Goal: Information Seeking & Learning: Find specific fact

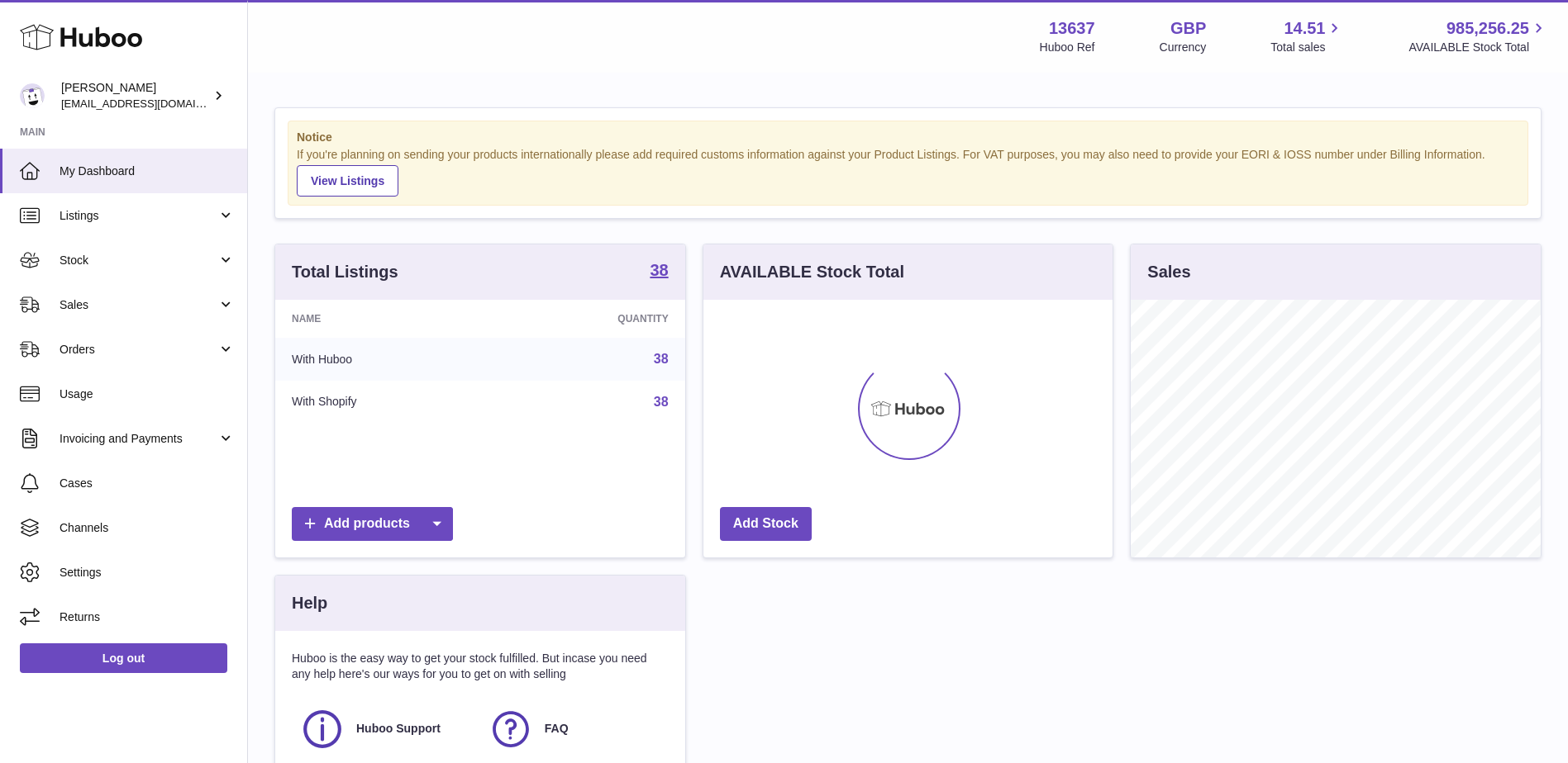
scroll to position [257, 409]
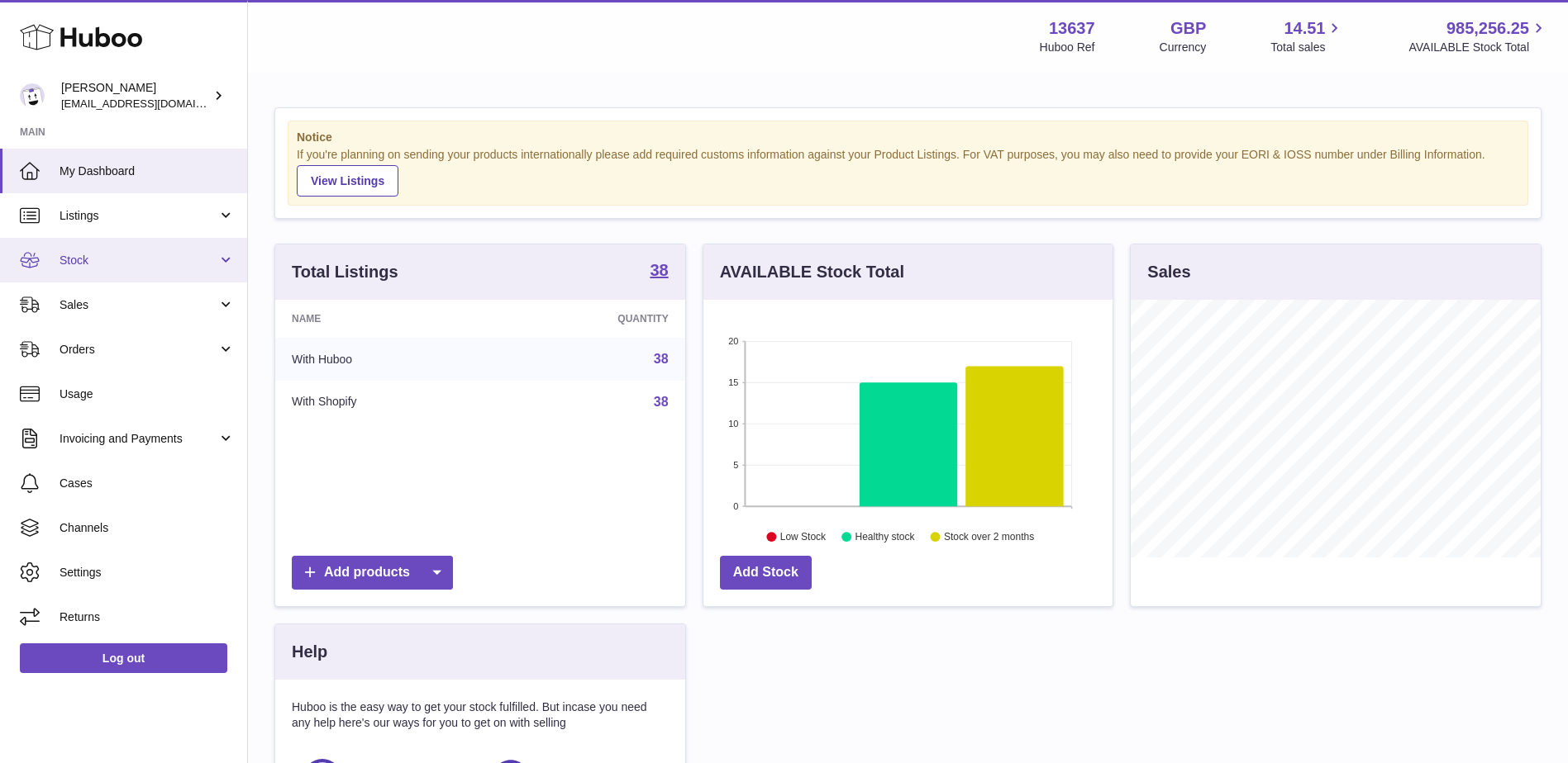
click at [121, 253] on span "Stock" at bounding box center [139, 260] width 158 height 16
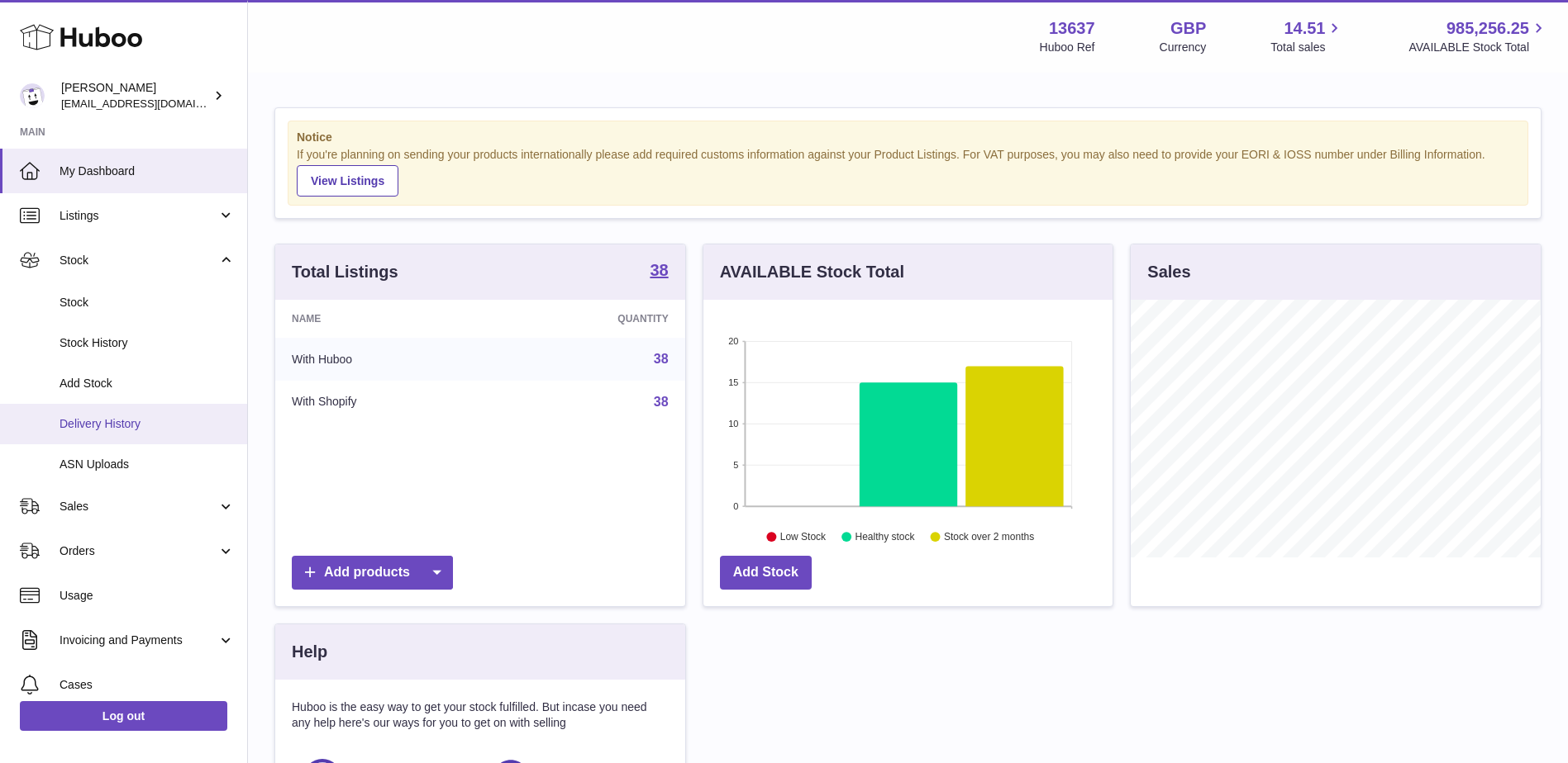
click at [140, 423] on span "Delivery History" at bounding box center [147, 424] width 175 height 16
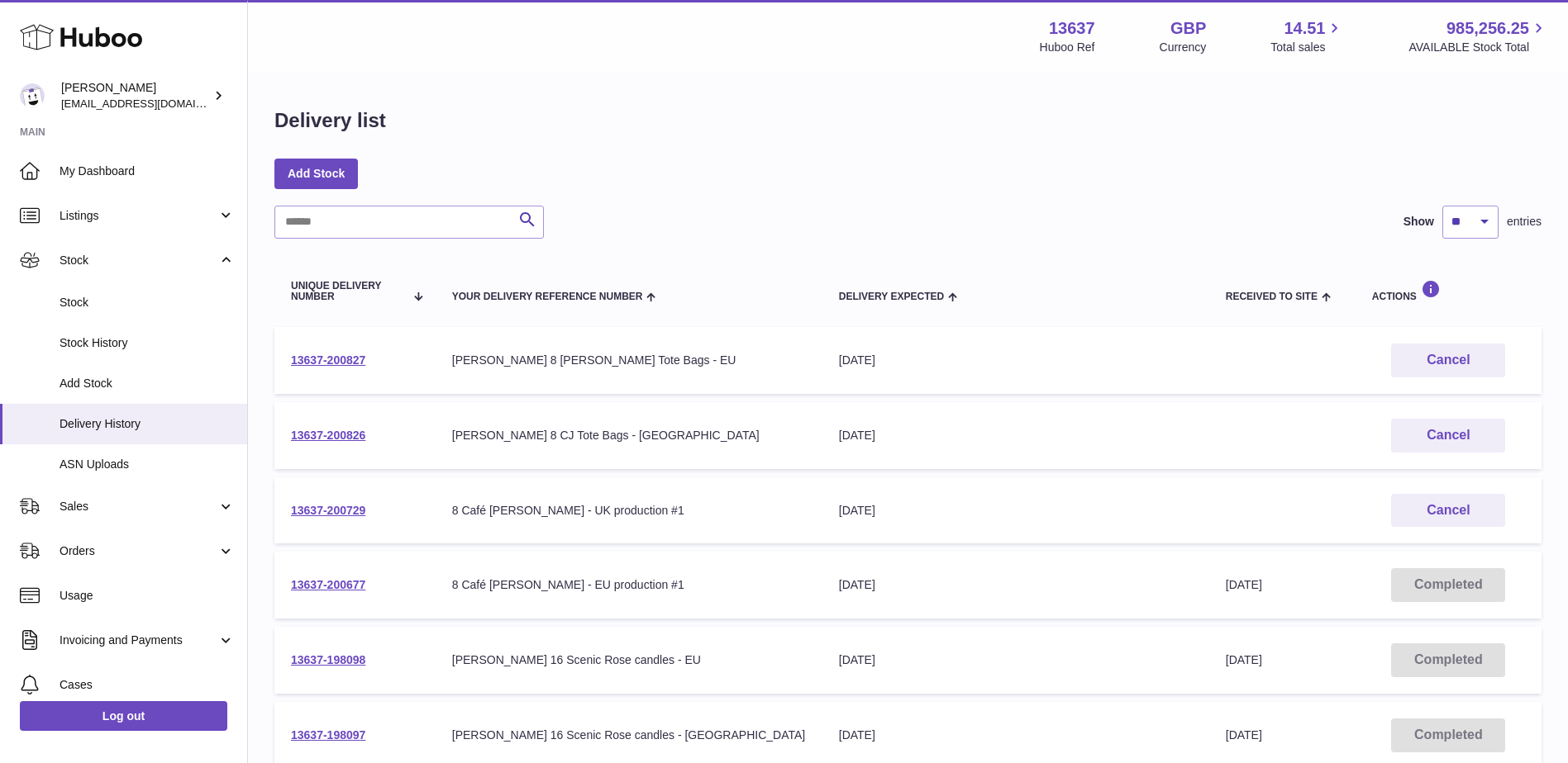
scroll to position [83, 0]
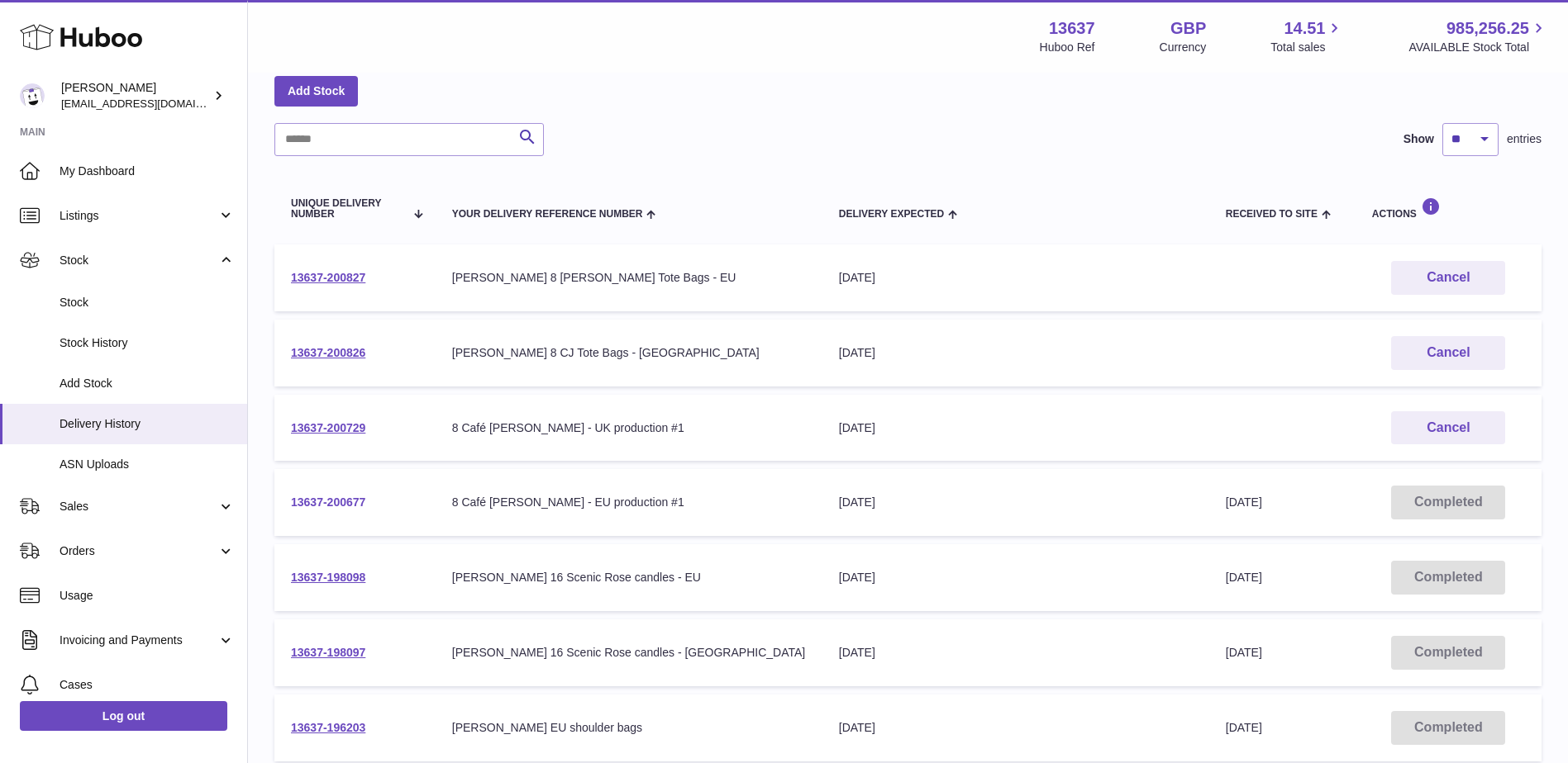
click at [329, 499] on link "13637-200677" at bounding box center [328, 502] width 75 height 13
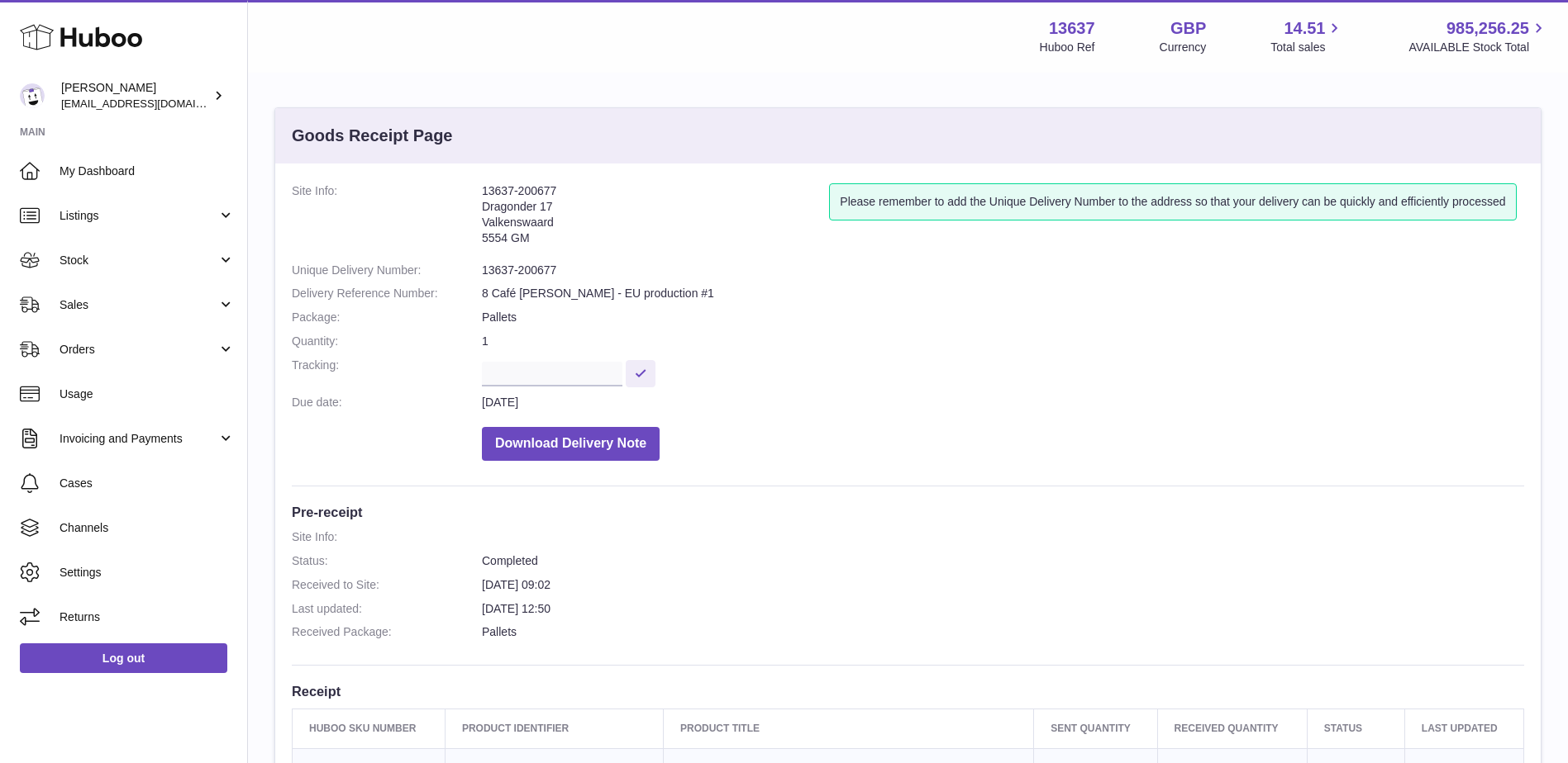
scroll to position [413, 0]
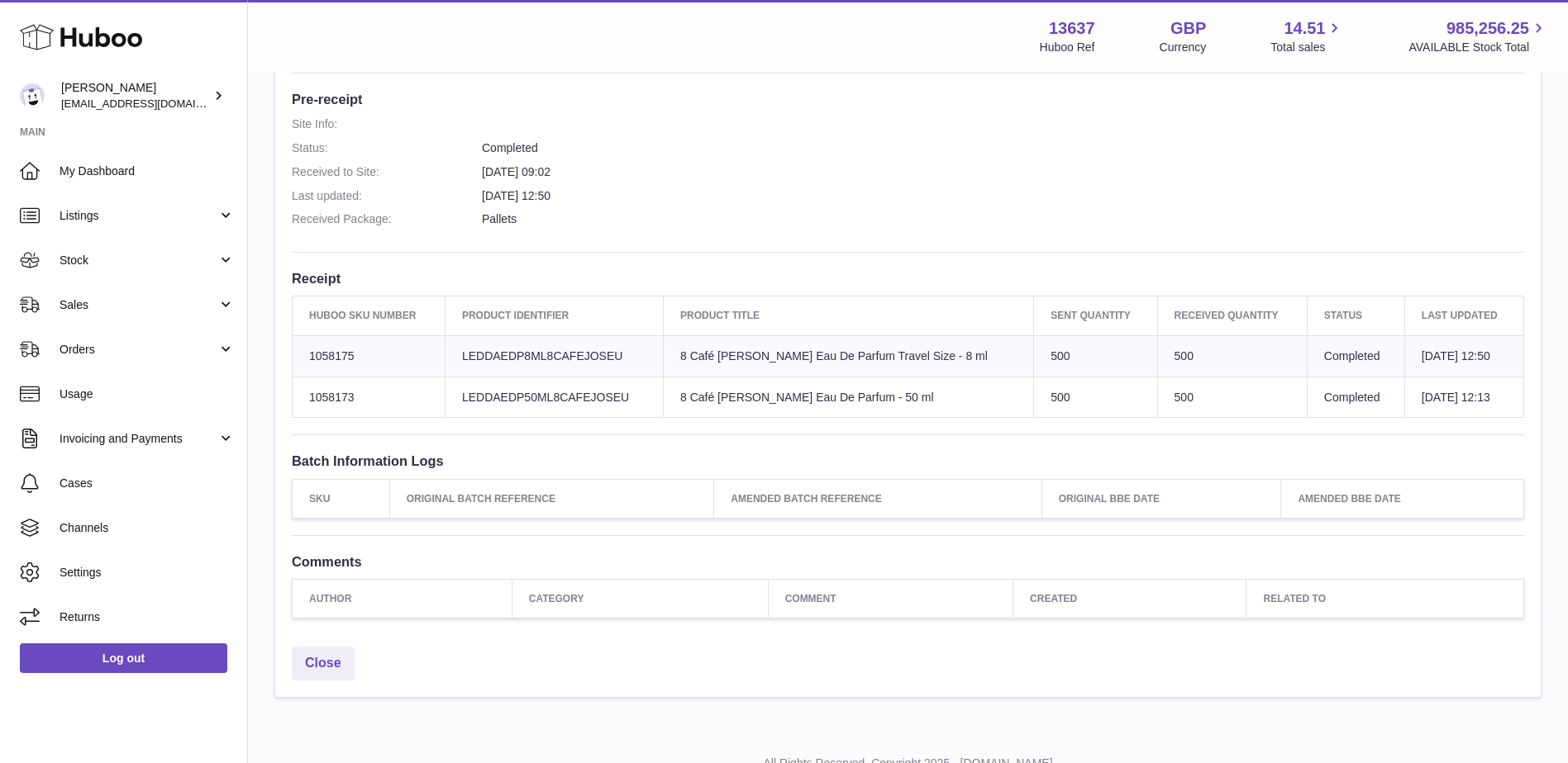
drag, startPoint x: 325, startPoint y: 399, endPoint x: 303, endPoint y: 394, distance: 22.6
click at [303, 394] on td "Huboo SKU Number 1058173" at bounding box center [369, 398] width 153 height 42
copy td "1058173"
click at [325, 352] on td "Huboo SKU Number 1058175" at bounding box center [369, 356] width 153 height 42
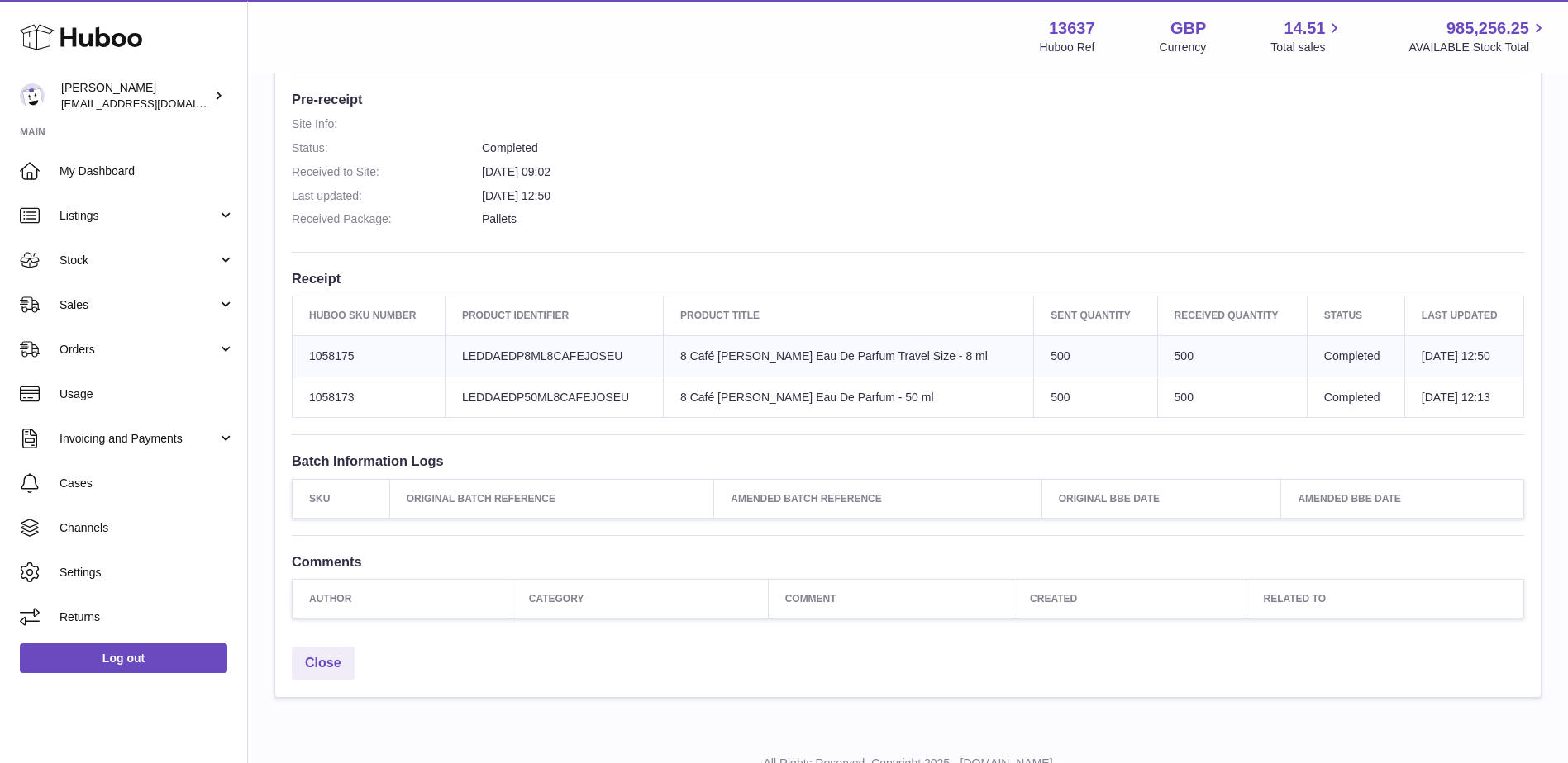
copy td "1058175"
click at [326, 389] on td "Huboo SKU Number 1058173" at bounding box center [369, 398] width 153 height 42
copy td "1058173"
click at [336, 355] on td "Huboo SKU Number 1058175" at bounding box center [369, 356] width 153 height 42
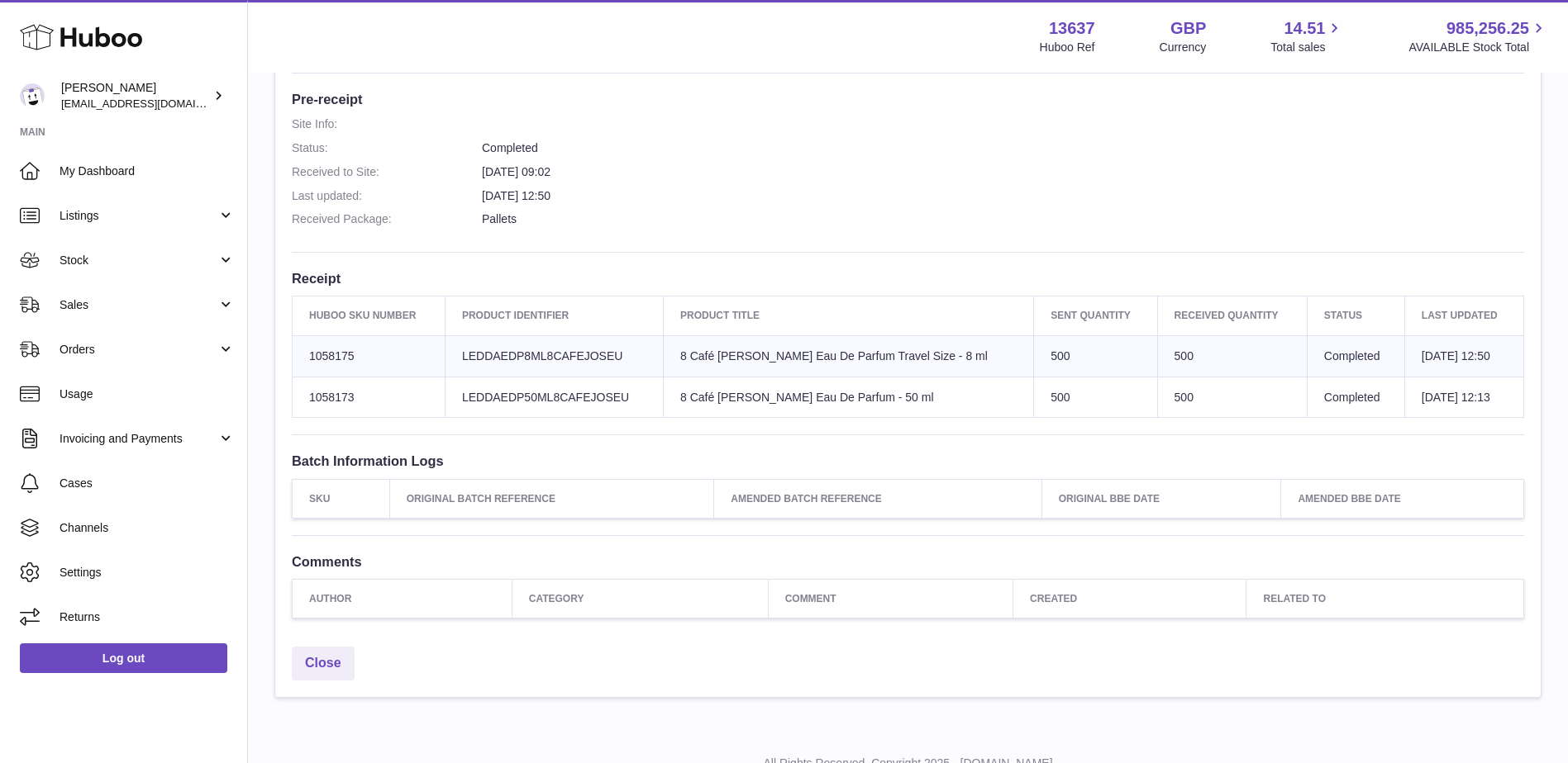
click at [336, 355] on td "Huboo SKU Number 1058175" at bounding box center [369, 356] width 153 height 42
copy td "1058175"
click at [345, 390] on td "Huboo SKU Number 1058173" at bounding box center [369, 398] width 153 height 42
copy td "1058173"
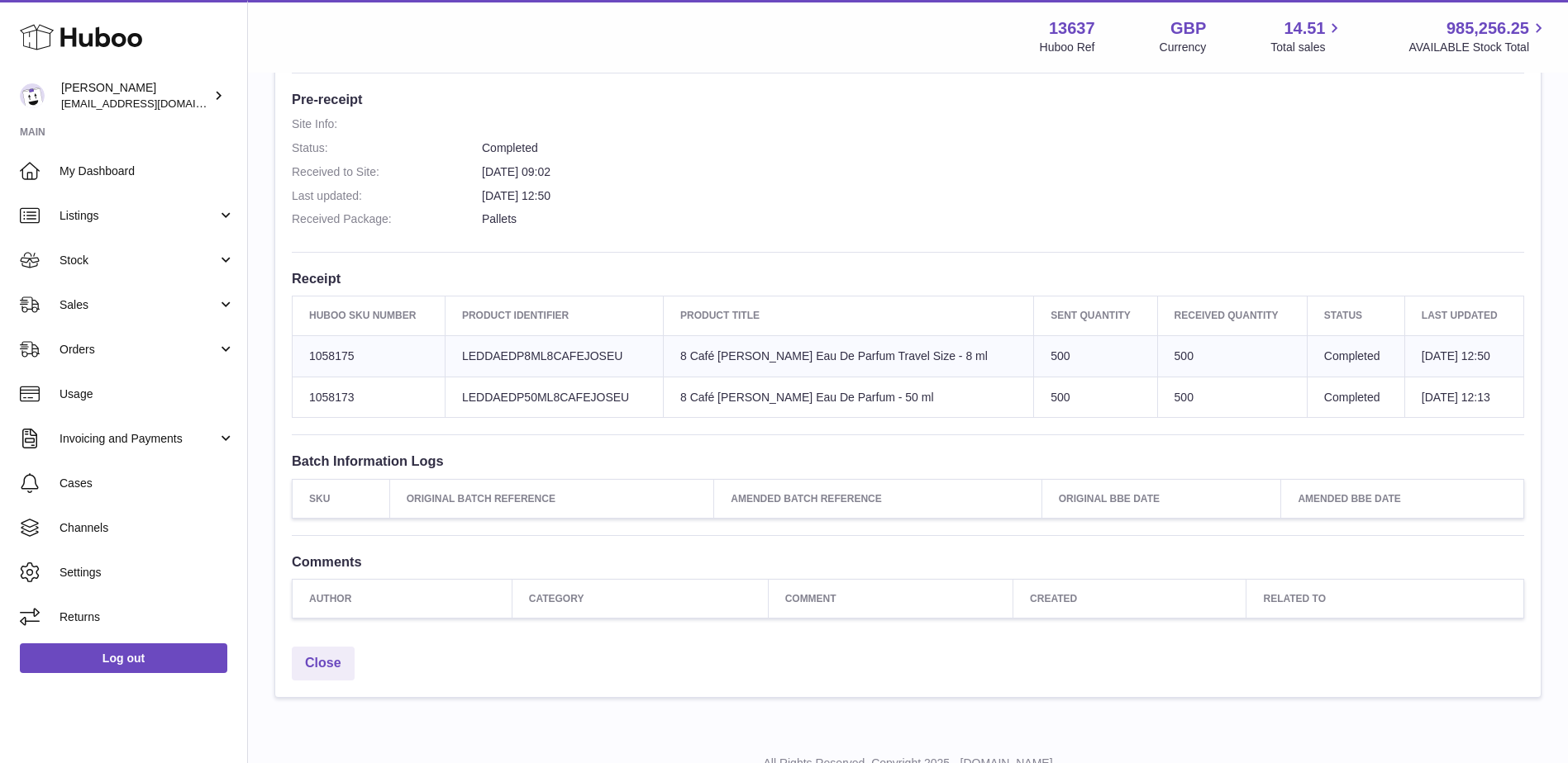
copy td "1058173"
click at [574, 392] on td "Client Identifier LEDDAEDP50ML8CAFEJOSEU" at bounding box center [553, 398] width 218 height 42
copy td "LEDDAEDP50ML8CAFEJOSEU"
click at [318, 350] on td "Huboo SKU Number 1058175" at bounding box center [369, 356] width 153 height 42
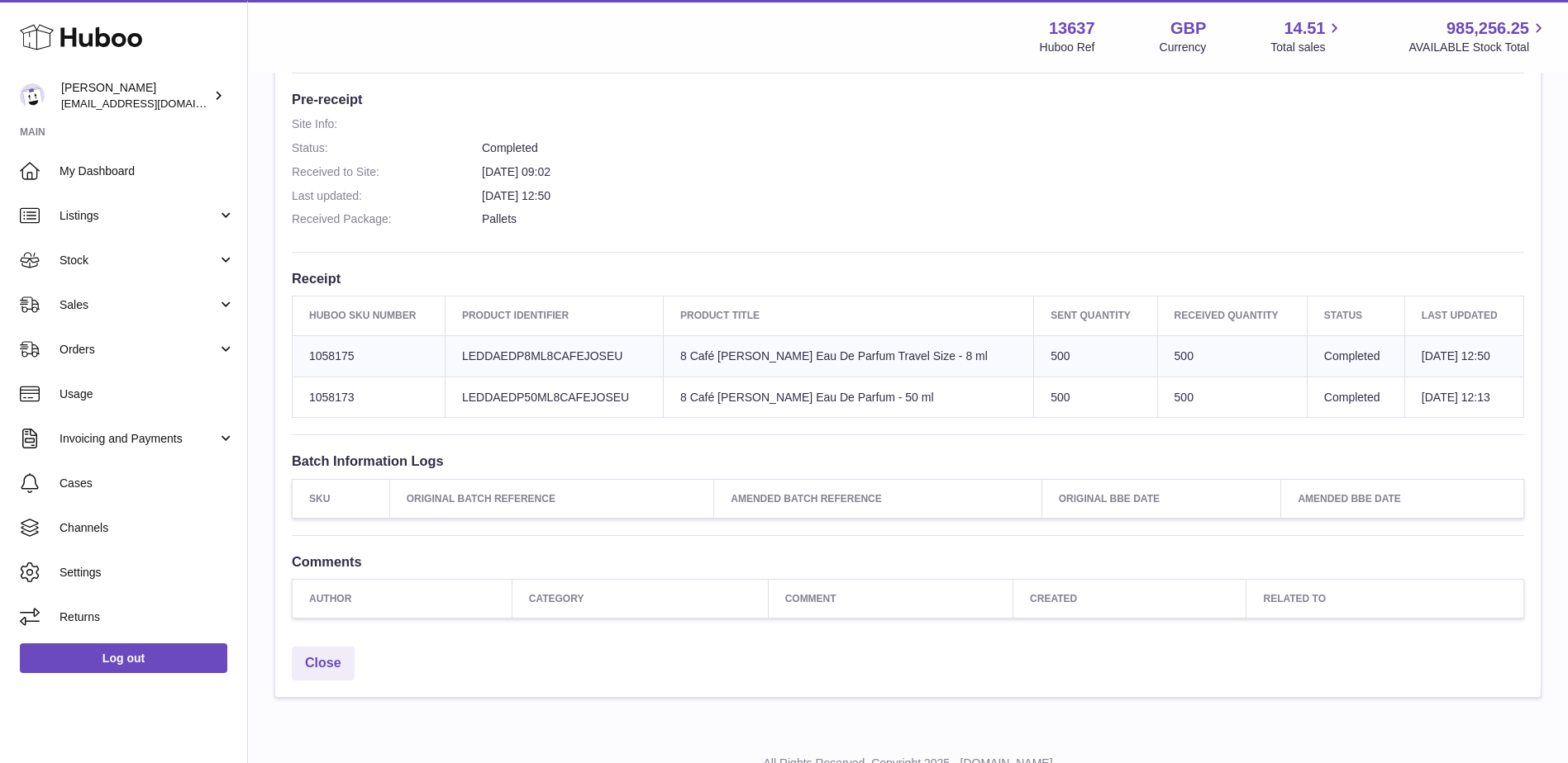
click at [318, 350] on td "Huboo SKU Number 1058175" at bounding box center [369, 356] width 153 height 42
copy td "1058175"
click at [571, 358] on td "Client Identifier LEDDAEDP8ML8CAFEJOSEU" at bounding box center [553, 356] width 218 height 42
copy td "LEDDAEDP8ML8CAFEJOSEU"
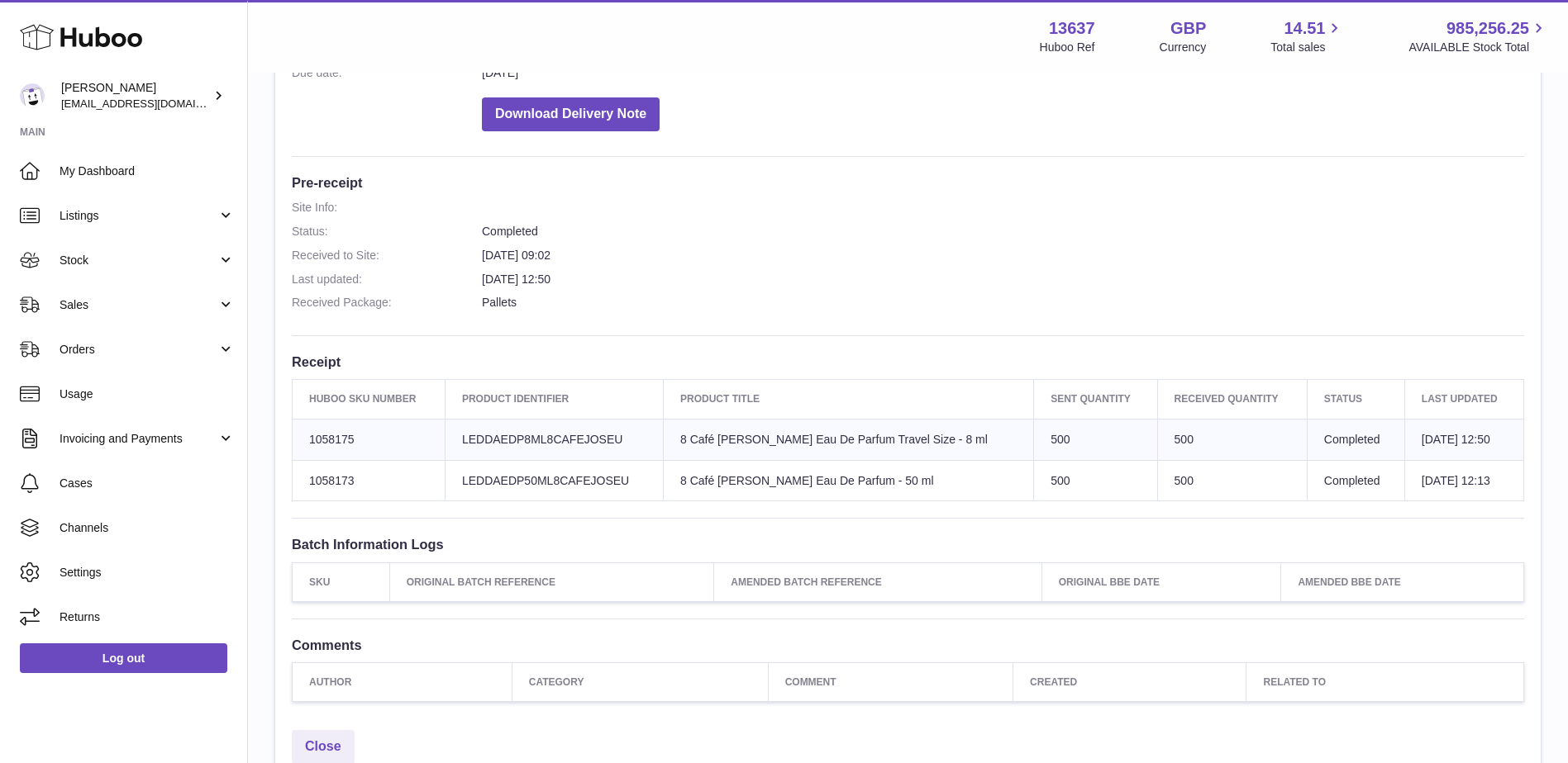
scroll to position [330, 0]
click at [334, 476] on td "Huboo SKU Number 1058173" at bounding box center [369, 480] width 153 height 42
copy td "1058173"
click at [130, 296] on link "Sales" at bounding box center [124, 305] width 247 height 45
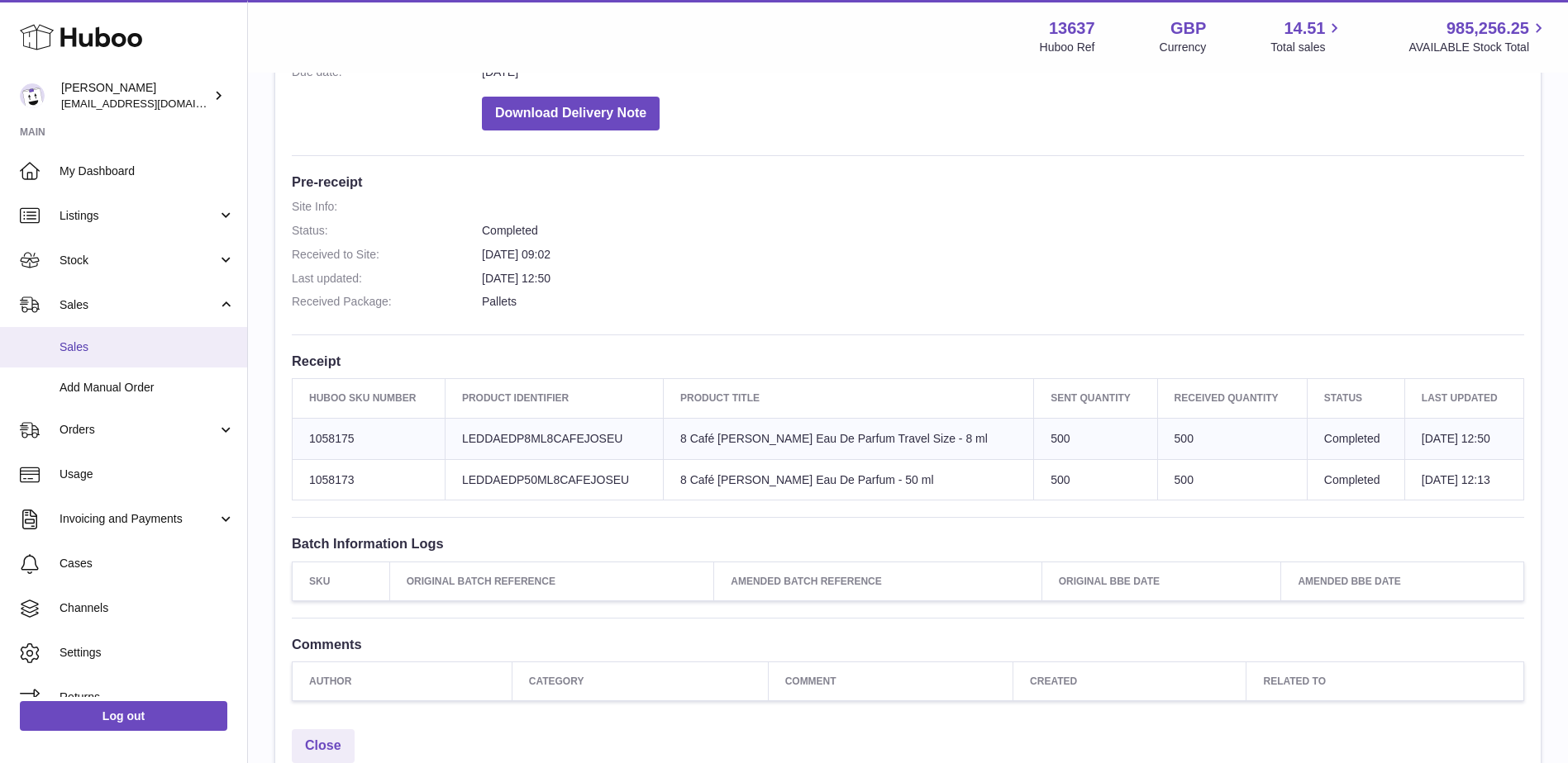
click at [127, 340] on span "Sales" at bounding box center [147, 347] width 175 height 16
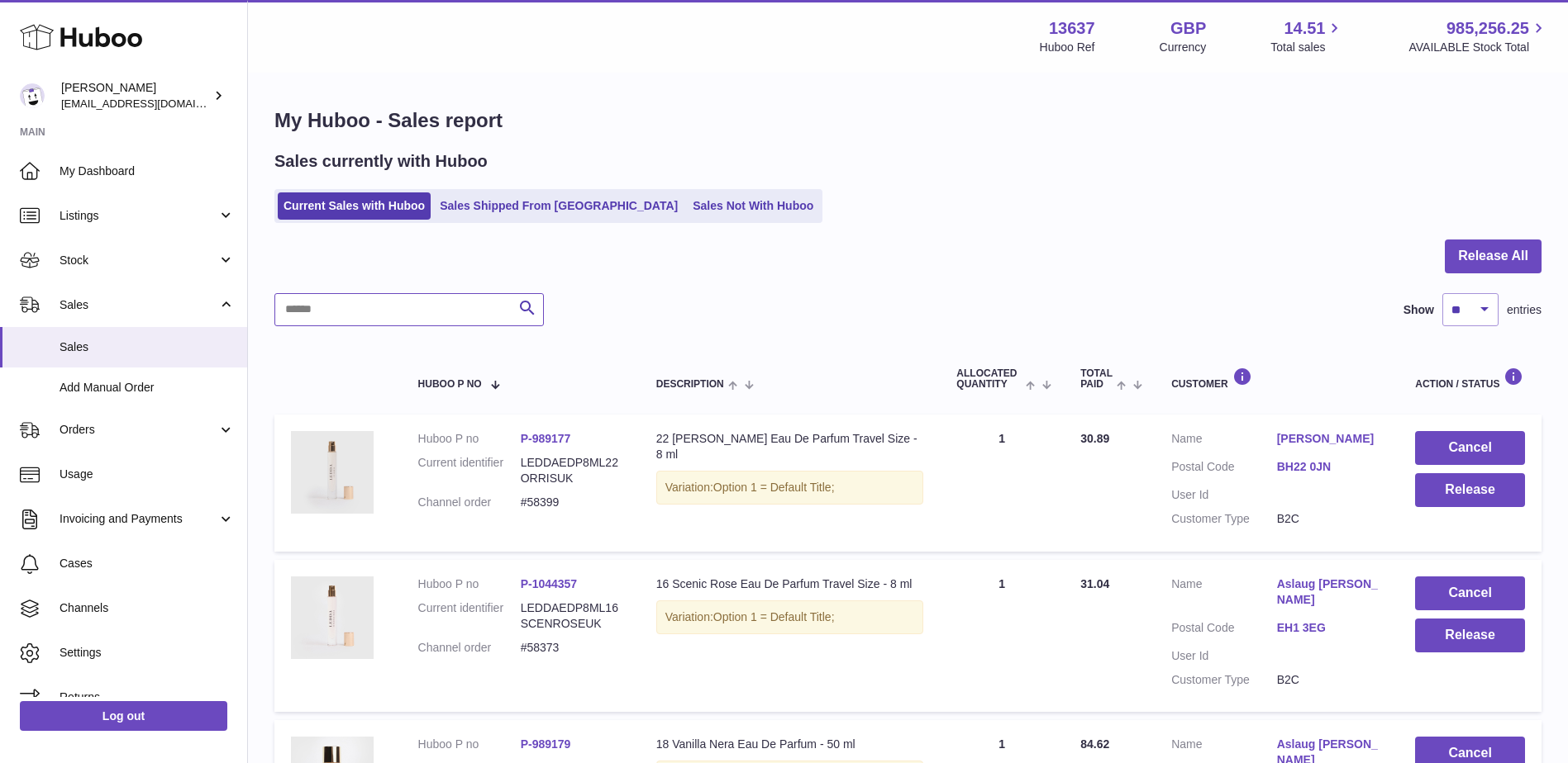
drag, startPoint x: 306, startPoint y: 327, endPoint x: 303, endPoint y: 307, distance: 20.2
paste input "*******"
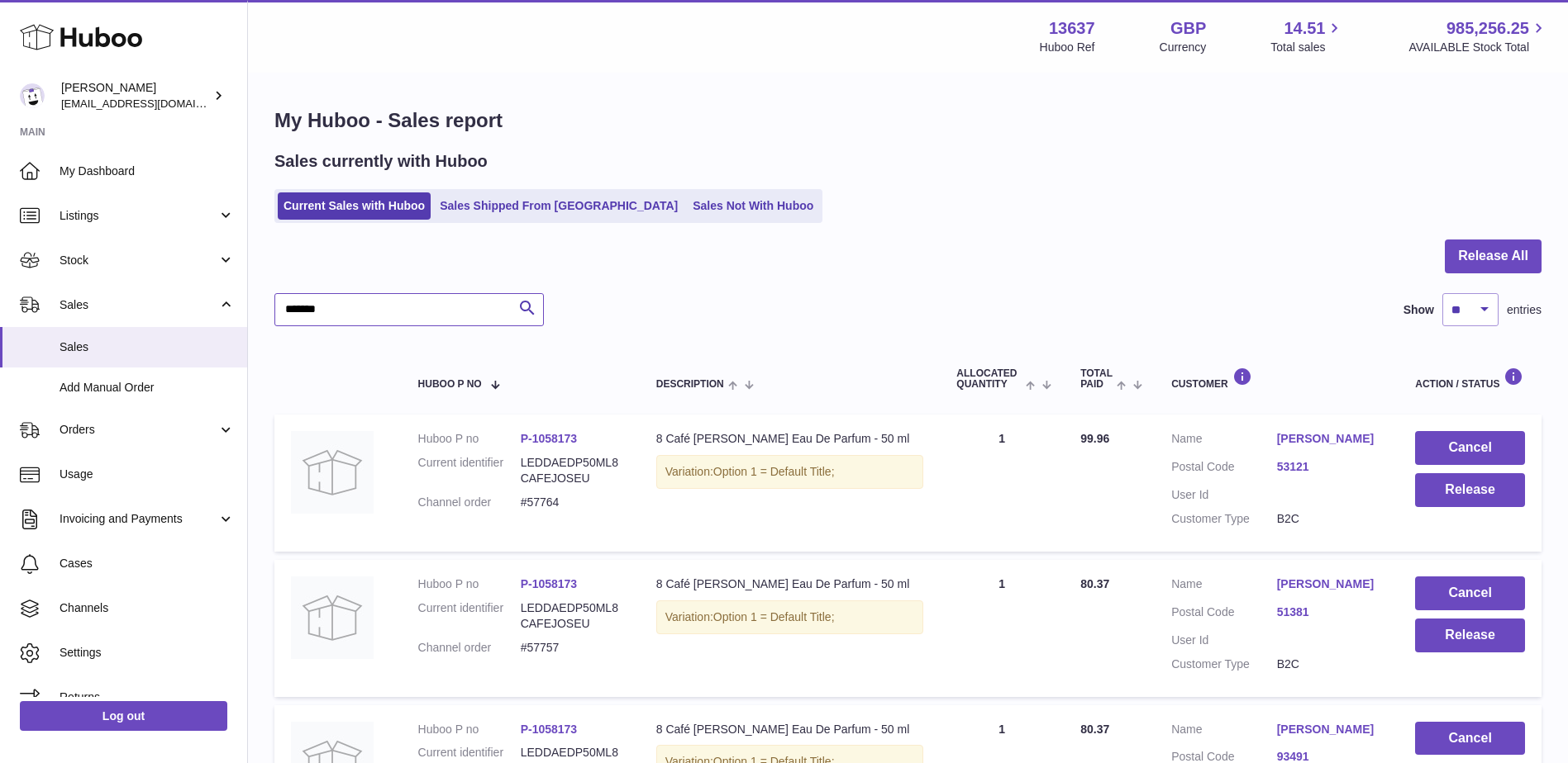
type input "*******"
